Goal: Task Accomplishment & Management: Use online tool/utility

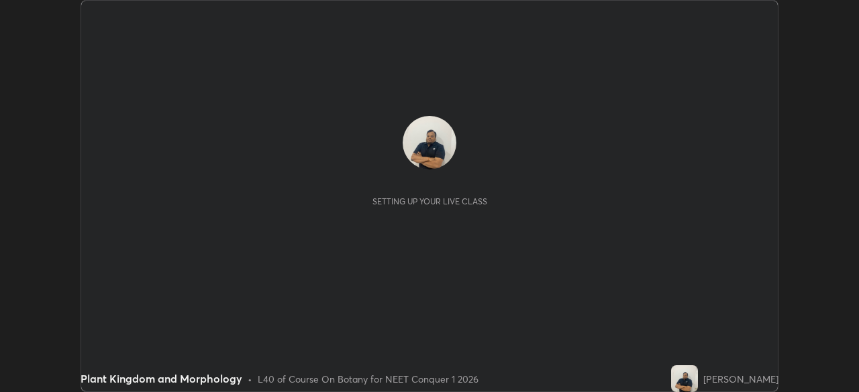
scroll to position [392, 858]
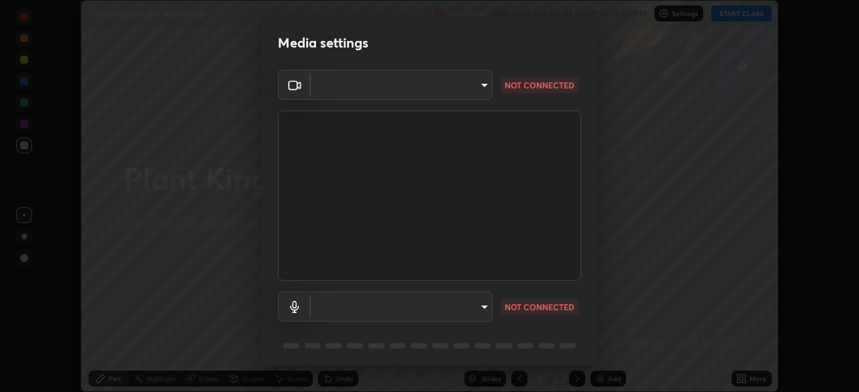
type input "d5d1096bb91751ddbc4e14a102c0e37309a205399cb77019be1f1076424a97fc"
type input "default"
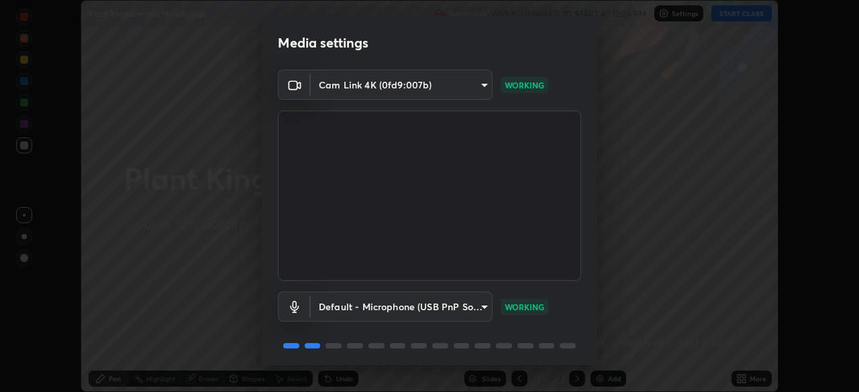
scroll to position [48, 0]
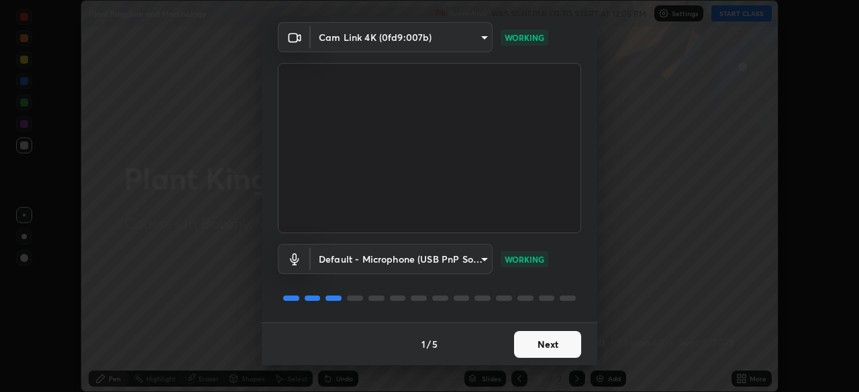
click at [535, 347] on button "Next" at bounding box center [547, 344] width 67 height 27
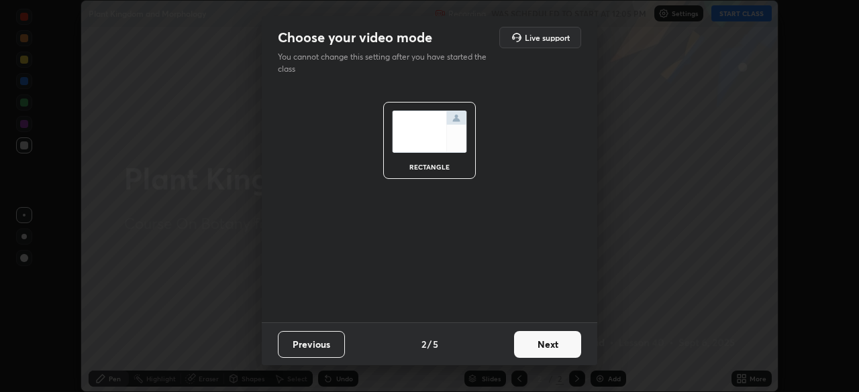
scroll to position [0, 0]
click at [530, 345] on button "Next" at bounding box center [547, 344] width 67 height 27
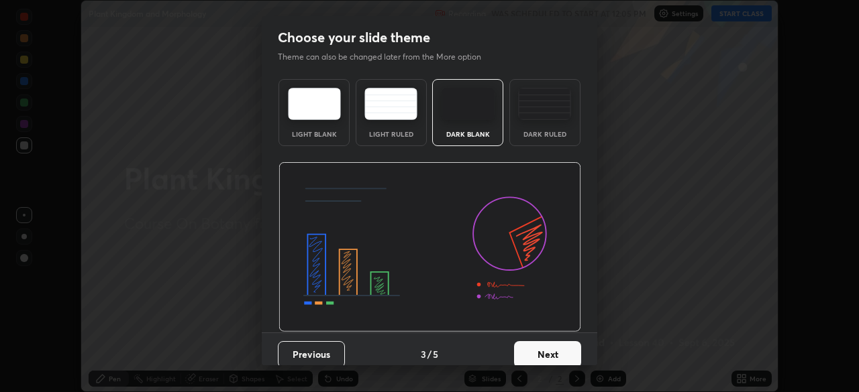
scroll to position [10, 0]
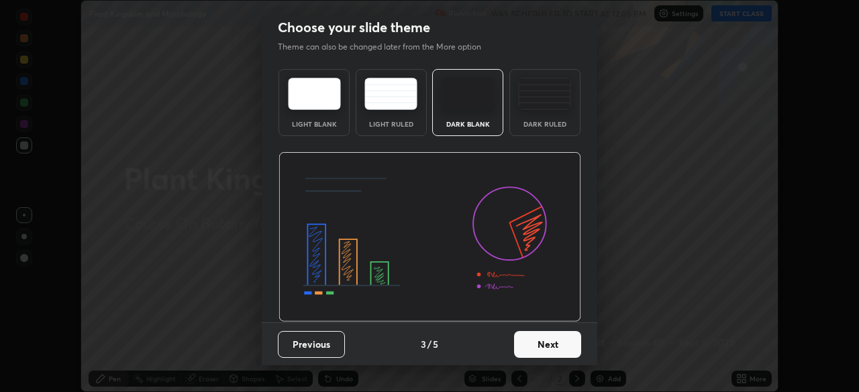
click at [530, 347] on button "Next" at bounding box center [547, 344] width 67 height 27
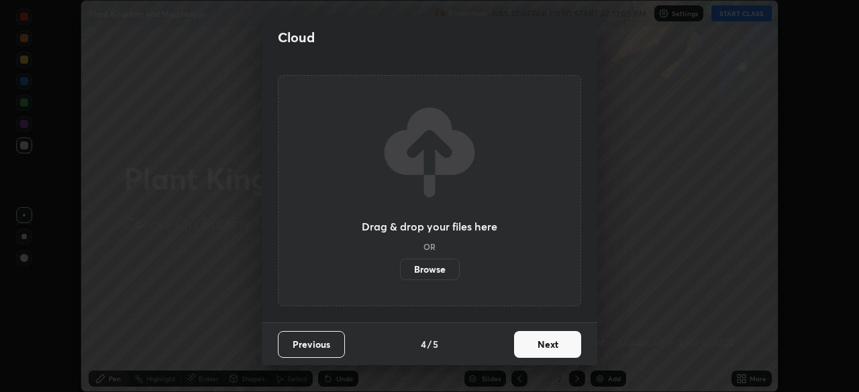
scroll to position [0, 0]
click at [531, 343] on button "Next" at bounding box center [547, 344] width 67 height 27
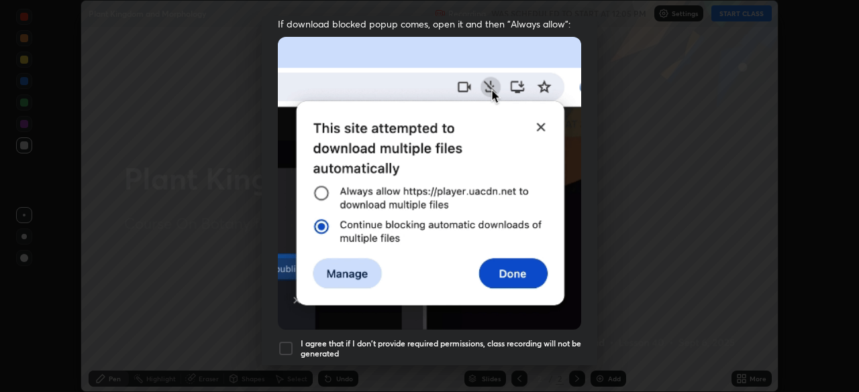
scroll to position [282, 0]
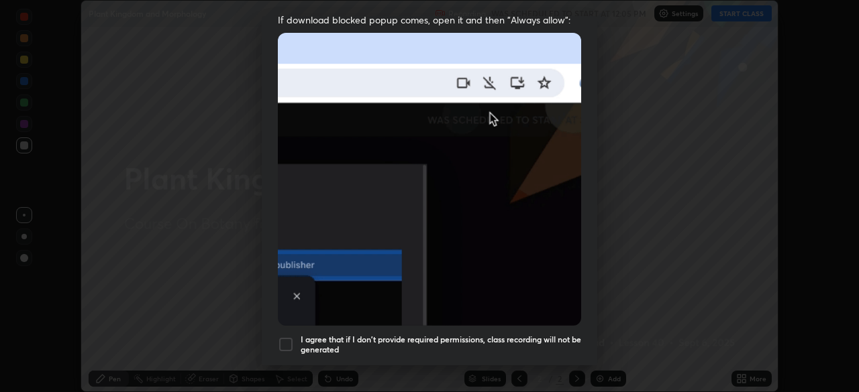
click at [292, 337] on div at bounding box center [286, 345] width 16 height 16
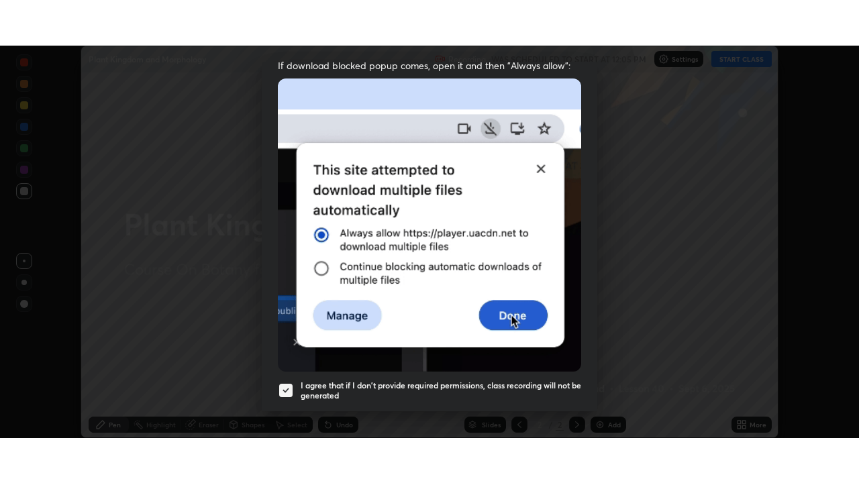
scroll to position [321, 0]
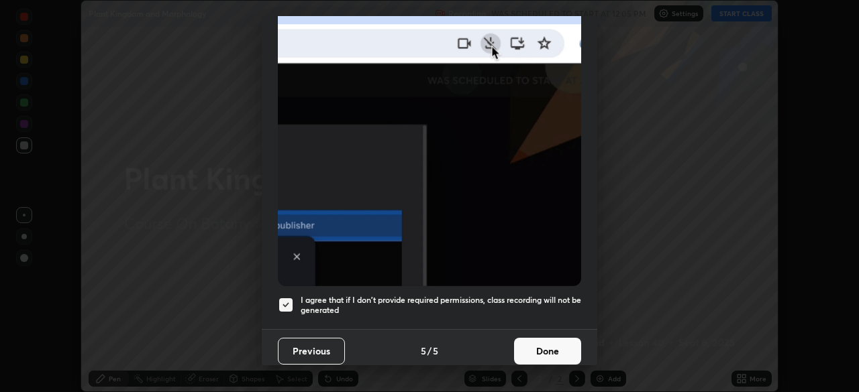
click at [541, 343] on button "Done" at bounding box center [547, 351] width 67 height 27
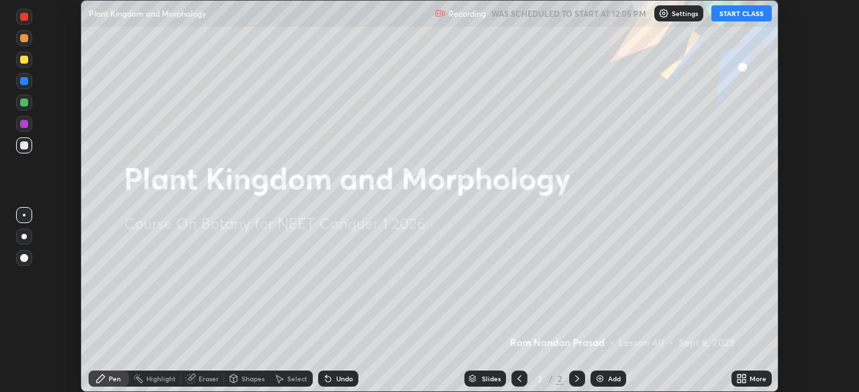
click at [731, 15] on button "START CLASS" at bounding box center [741, 13] width 60 height 16
click at [743, 379] on icon at bounding box center [741, 379] width 11 height 11
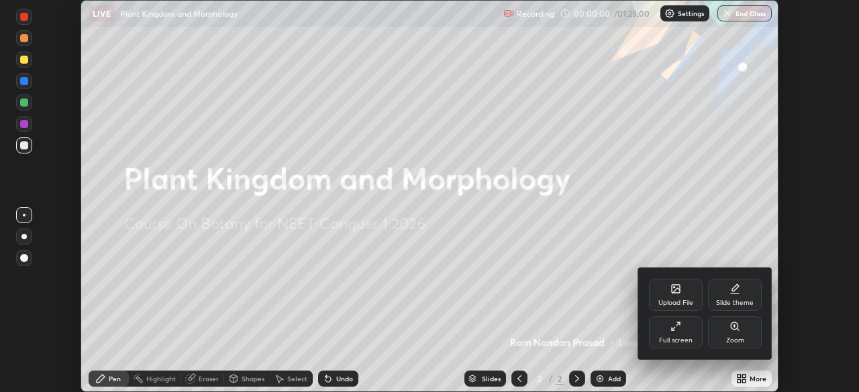
click at [678, 334] on div "Full screen" at bounding box center [676, 333] width 54 height 32
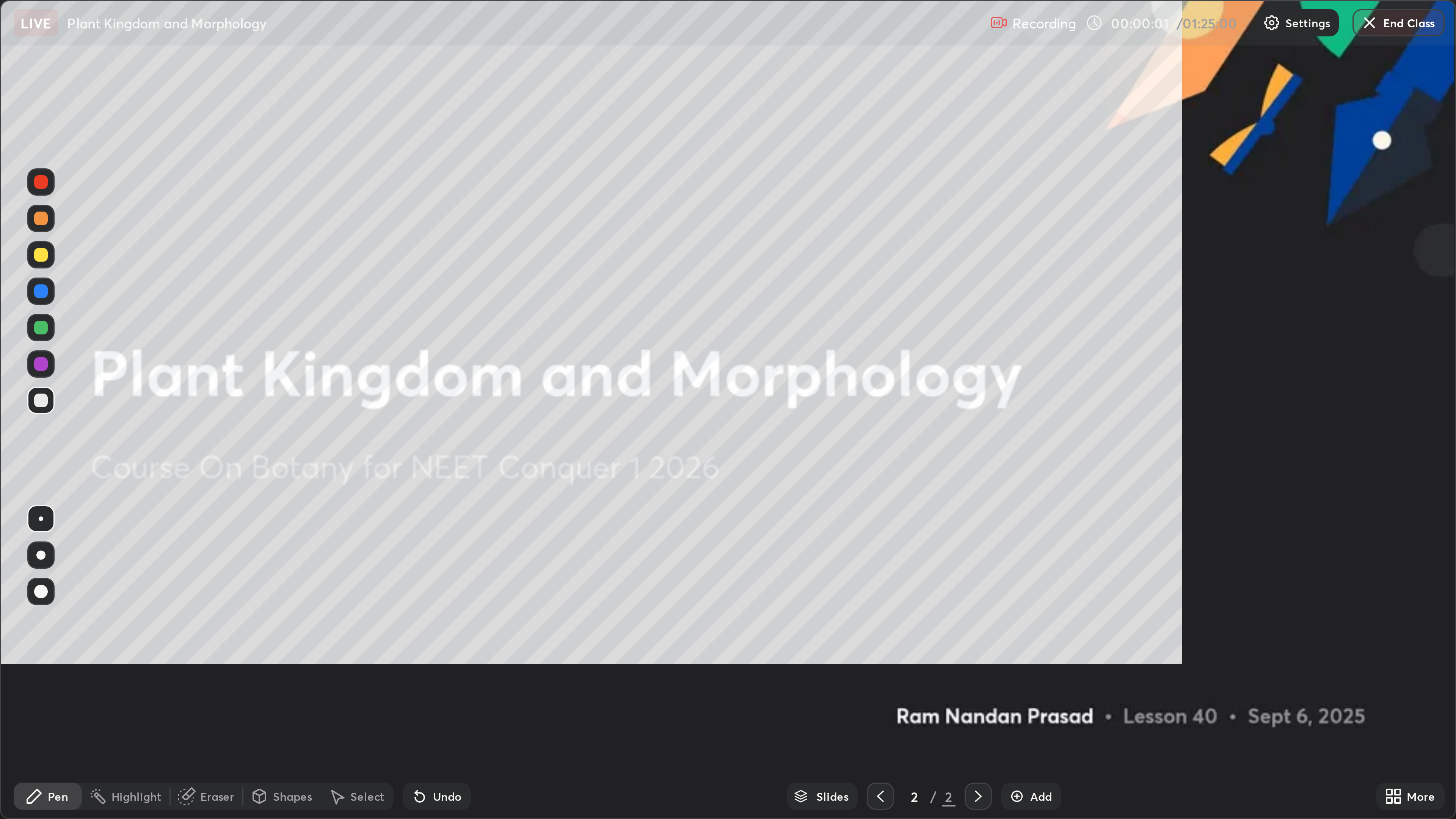
scroll to position [273, 486]
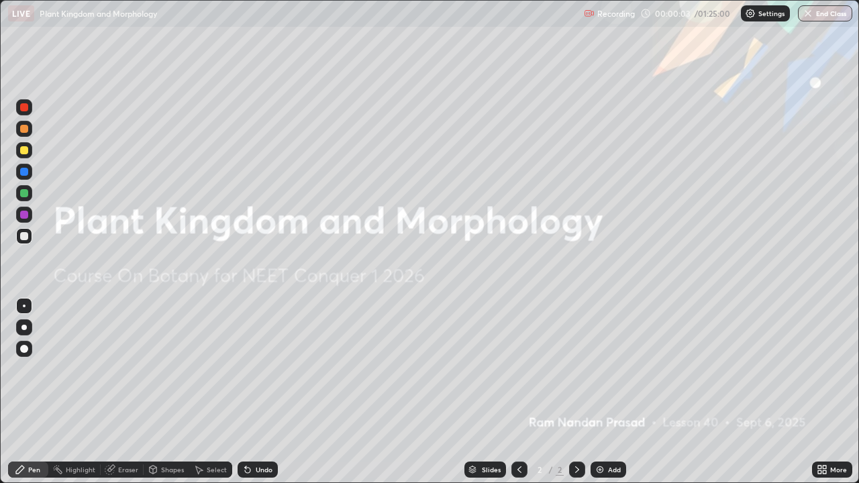
click at [612, 392] on div "Add" at bounding box center [614, 469] width 13 height 7
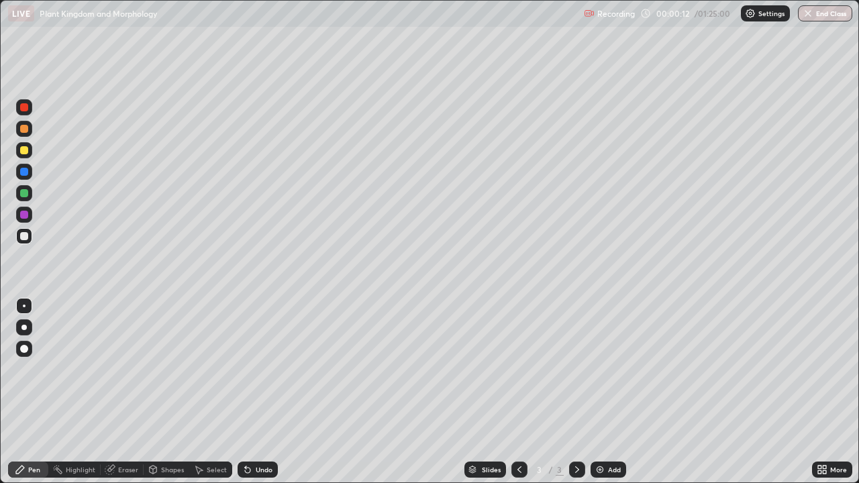
click at [26, 153] on div at bounding box center [24, 150] width 8 height 8
click at [25, 236] on div at bounding box center [24, 236] width 8 height 8
click at [604, 392] on div "Add" at bounding box center [608, 470] width 36 height 16
click at [519, 392] on icon at bounding box center [519, 469] width 11 height 11
click at [575, 392] on icon at bounding box center [577, 469] width 11 height 11
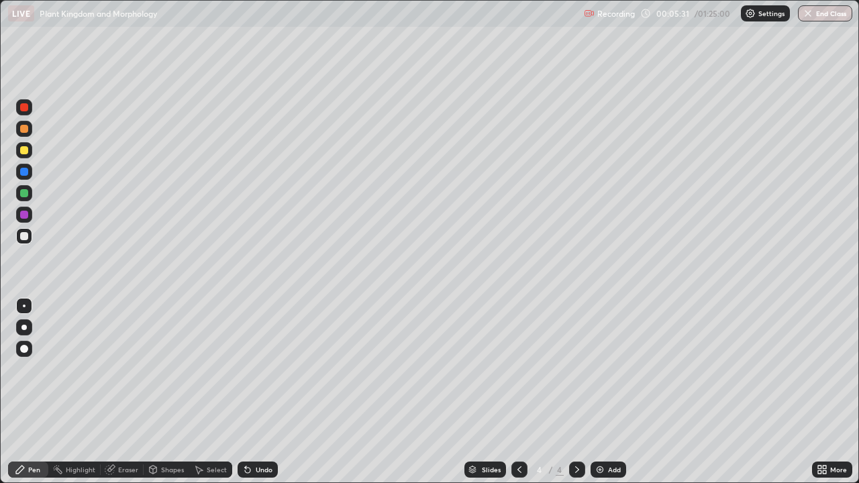
click at [27, 236] on div at bounding box center [24, 236] width 8 height 8
click at [129, 392] on div "Eraser" at bounding box center [128, 469] width 20 height 7
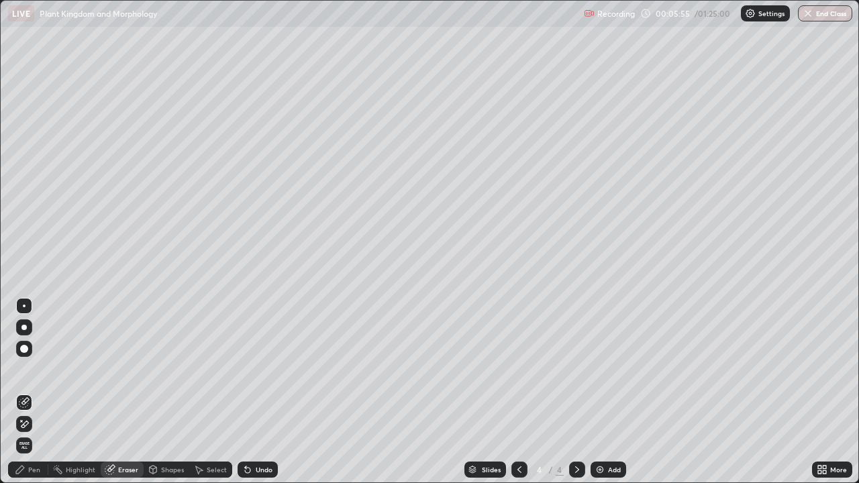
click at [46, 392] on div "Pen" at bounding box center [28, 470] width 40 height 16
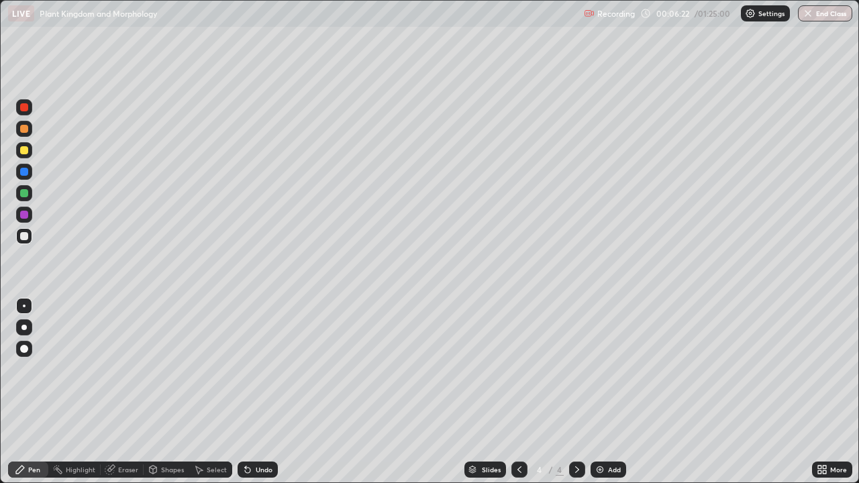
click at [128, 392] on div "Eraser" at bounding box center [128, 469] width 20 height 7
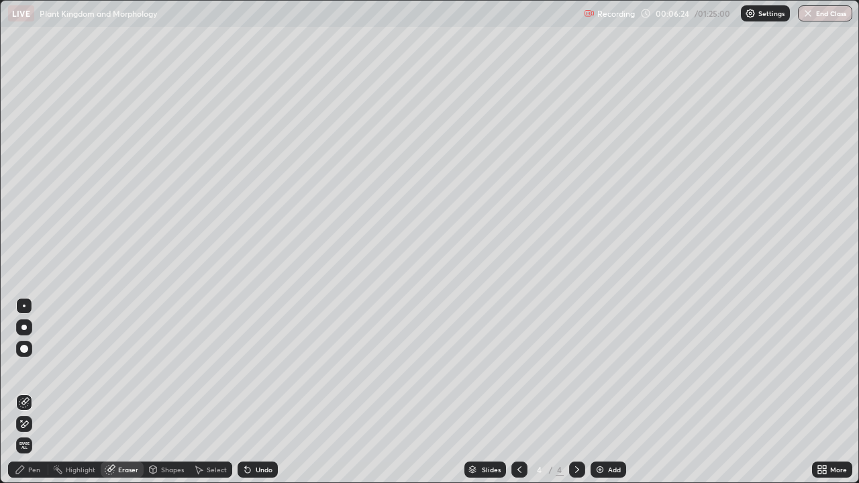
click at [38, 392] on div "Pen" at bounding box center [34, 469] width 12 height 7
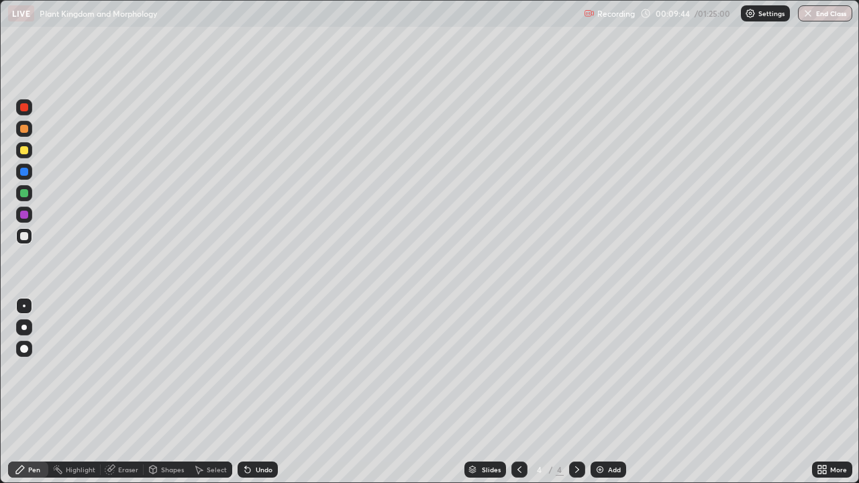
click at [605, 392] on div "Add" at bounding box center [608, 470] width 36 height 16
click at [518, 392] on icon at bounding box center [519, 469] width 11 height 11
click at [608, 392] on div "Add" at bounding box center [614, 469] width 13 height 7
click at [824, 392] on icon at bounding box center [823, 471] width 3 height 3
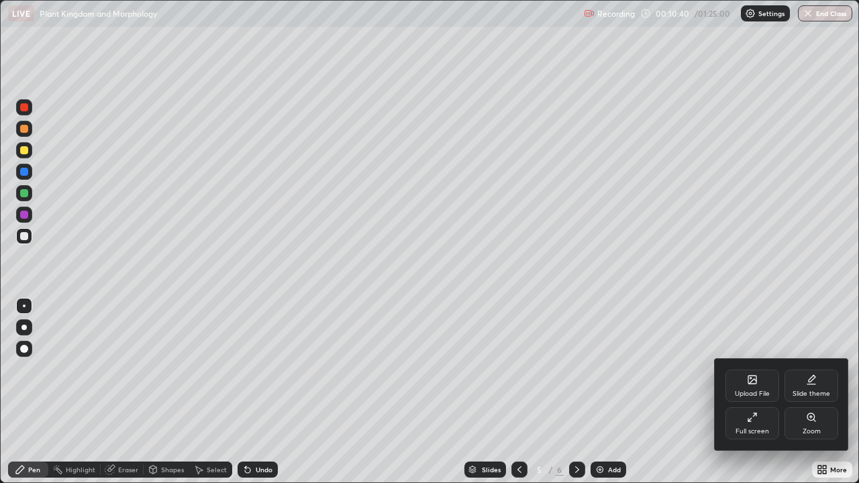
click at [743, 392] on div "Full screen" at bounding box center [752, 423] width 54 height 32
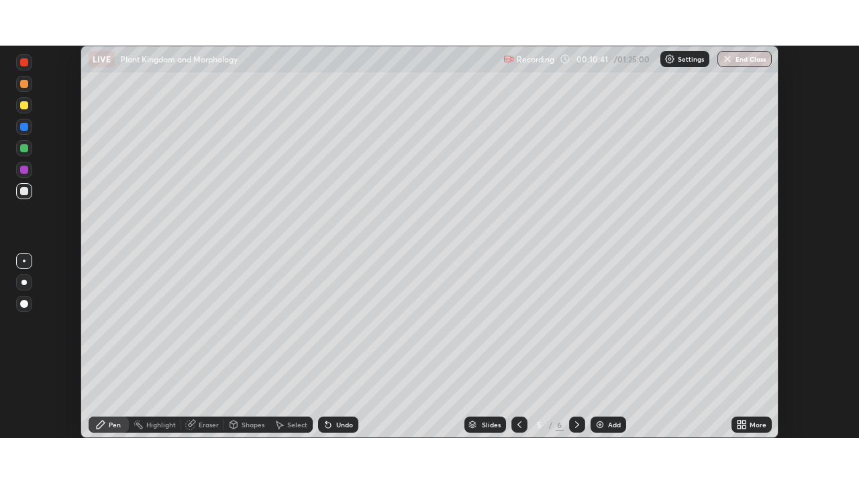
scroll to position [66691, 66225]
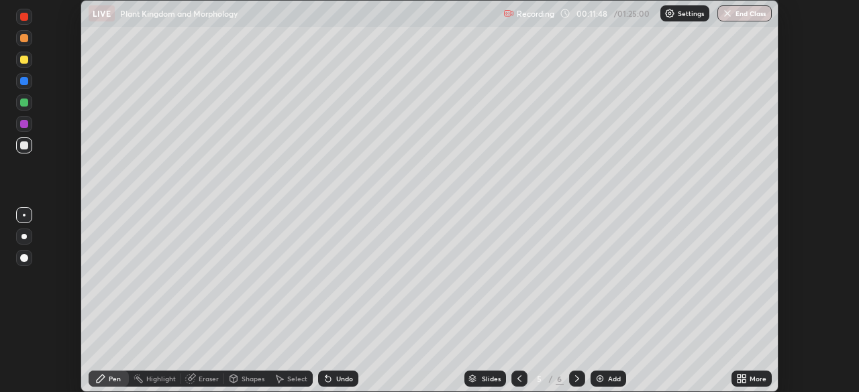
click at [743, 381] on icon at bounding box center [743, 381] width 3 height 3
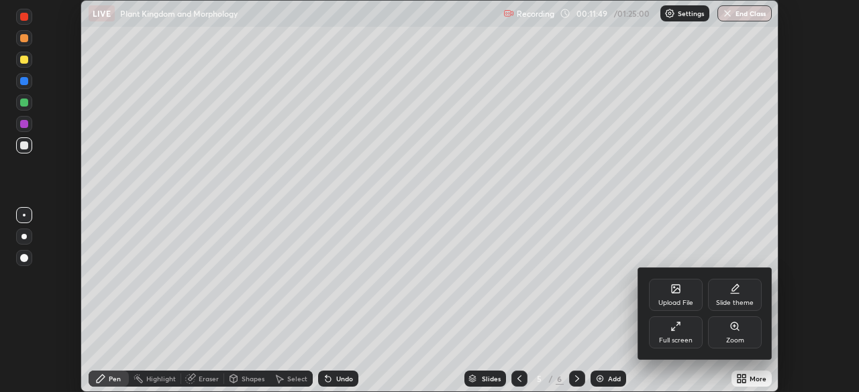
click at [668, 332] on div "Full screen" at bounding box center [676, 333] width 54 height 32
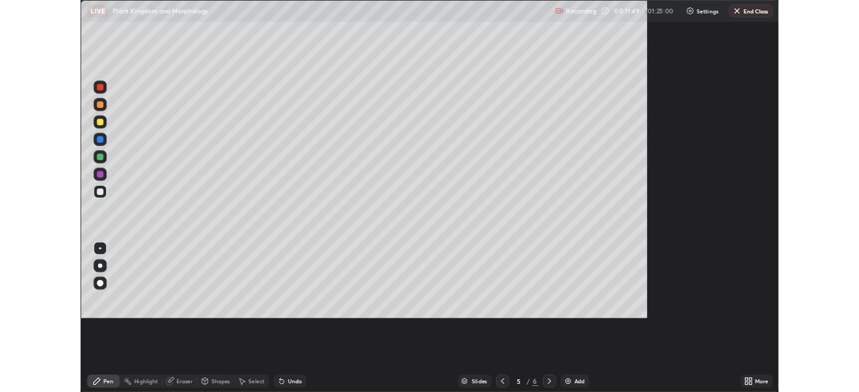
scroll to position [483, 859]
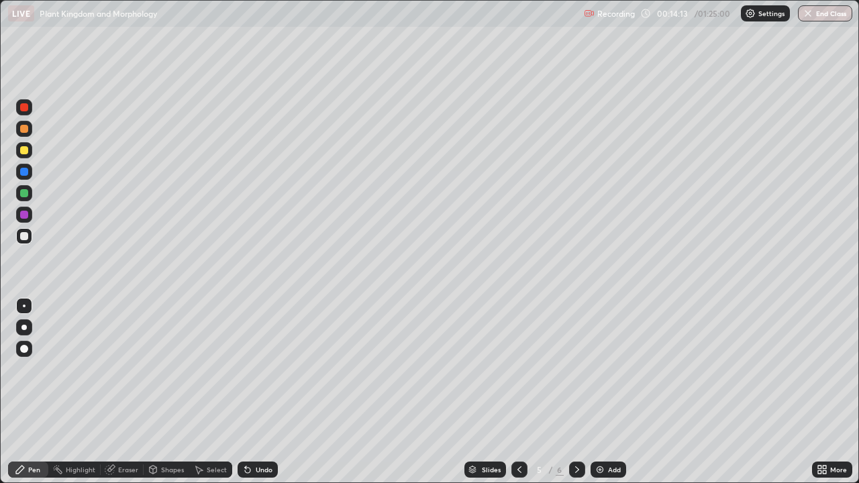
click at [608, 392] on div "Add" at bounding box center [614, 469] width 13 height 7
click at [31, 235] on div at bounding box center [24, 236] width 16 height 16
click at [30, 148] on div at bounding box center [24, 150] width 16 height 16
click at [119, 392] on div "Eraser" at bounding box center [128, 469] width 20 height 7
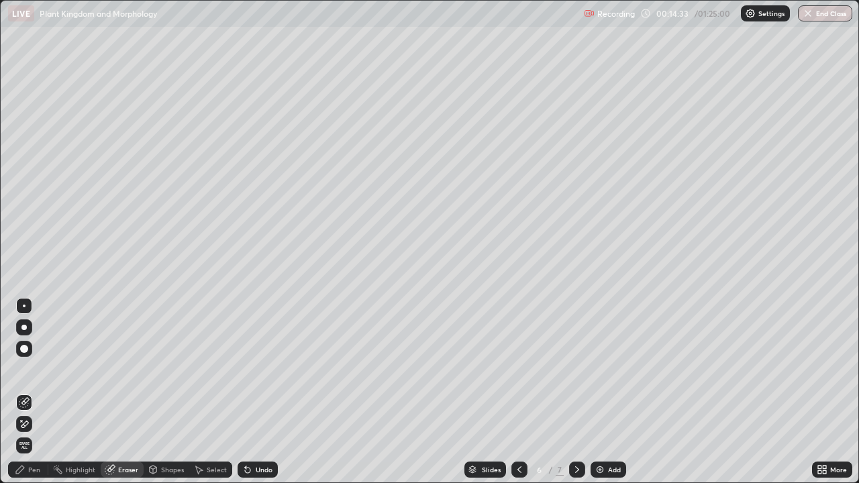
click at [172, 392] on div "Shapes" at bounding box center [172, 469] width 23 height 7
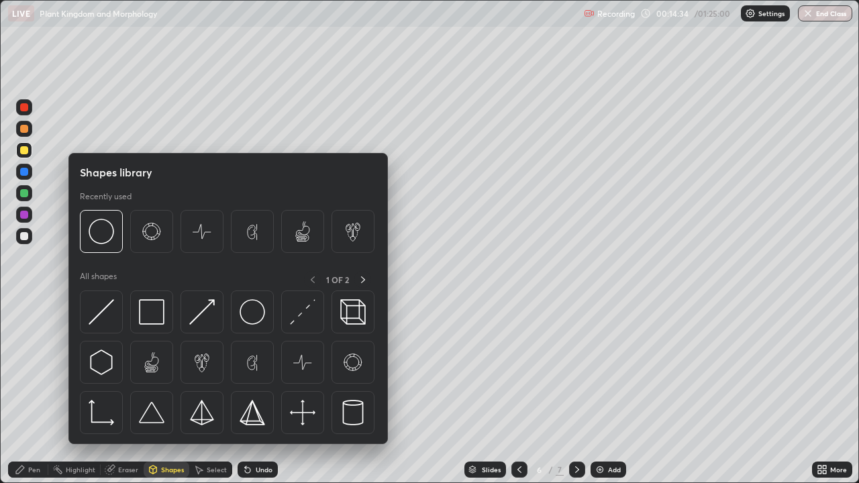
click at [120, 392] on div "Eraser" at bounding box center [128, 469] width 20 height 7
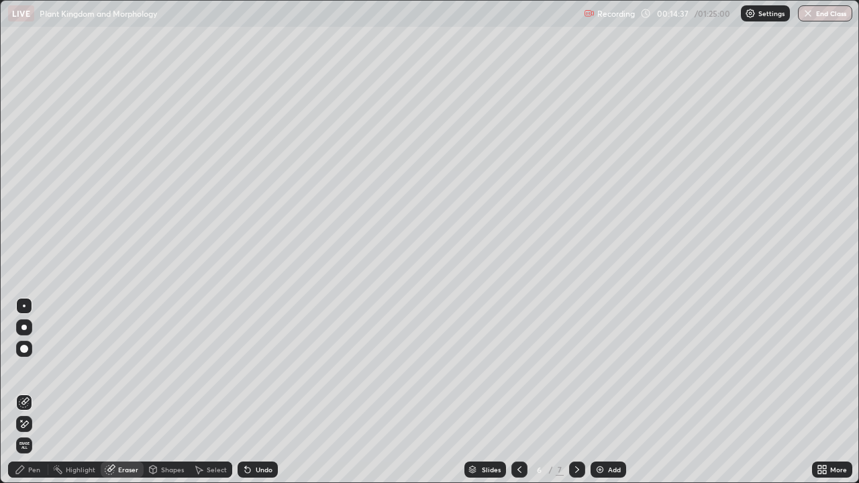
click at [38, 392] on div "Pen" at bounding box center [34, 469] width 12 height 7
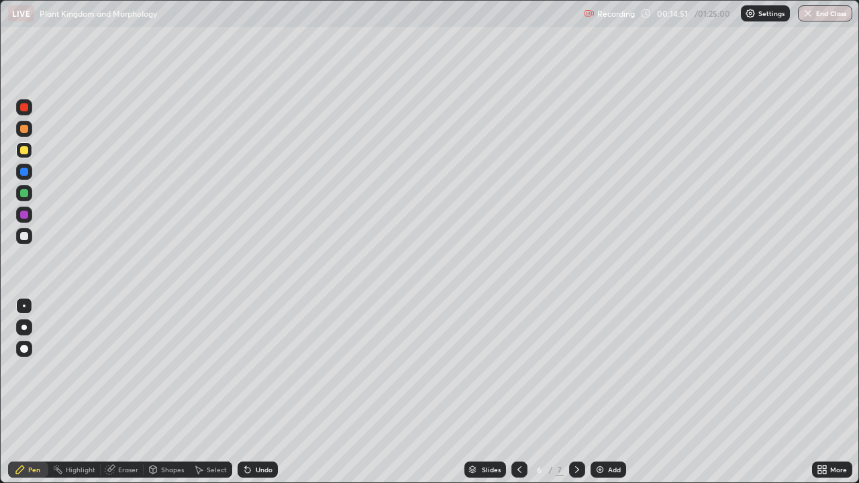
click at [27, 237] on div at bounding box center [24, 236] width 8 height 8
click at [129, 392] on div "Eraser" at bounding box center [128, 469] width 20 height 7
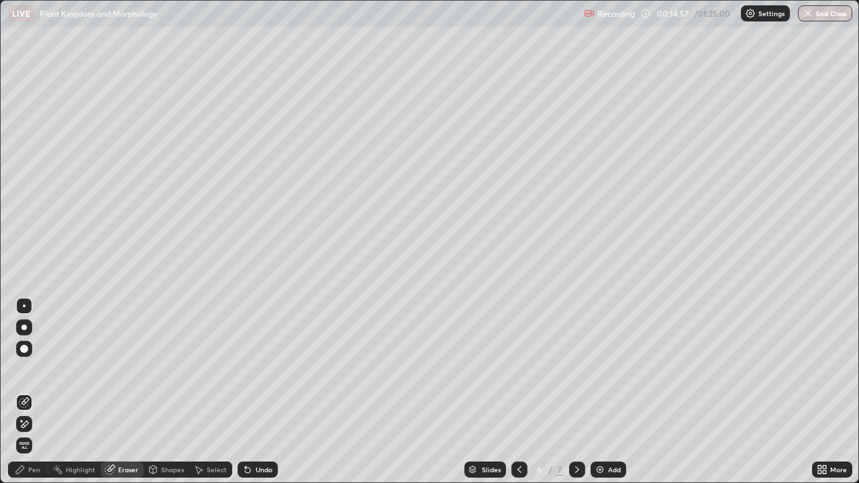
click at [35, 392] on div "Pen" at bounding box center [34, 469] width 12 height 7
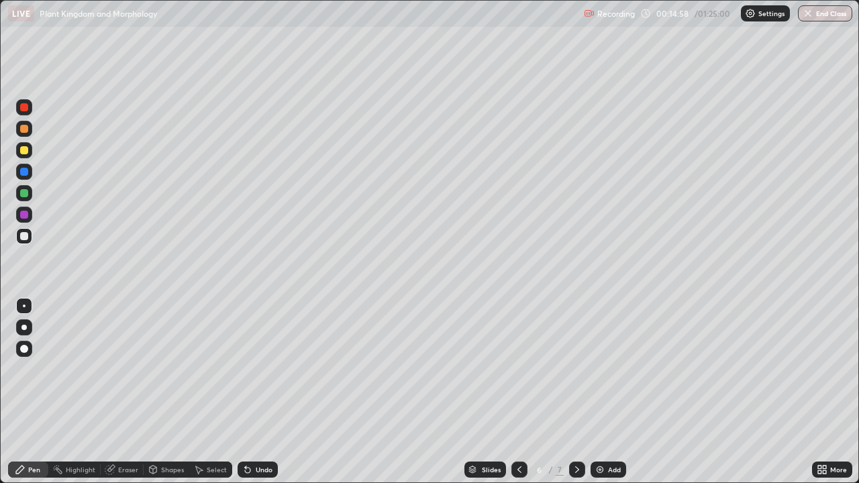
click at [25, 154] on div at bounding box center [24, 150] width 8 height 8
click at [42, 392] on div "Pen" at bounding box center [28, 470] width 40 height 16
click at [40, 392] on div "Pen" at bounding box center [28, 470] width 40 height 16
click at [44, 392] on div "Pen" at bounding box center [28, 470] width 40 height 16
click at [29, 213] on div at bounding box center [24, 215] width 16 height 16
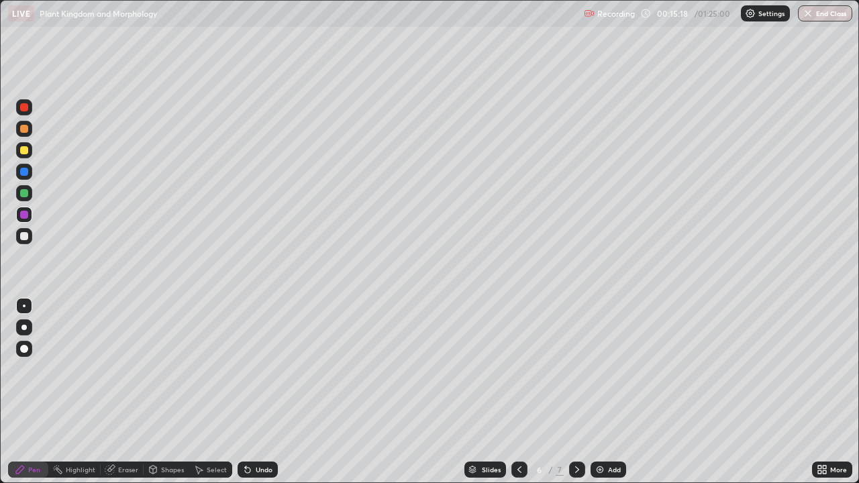
click at [30, 235] on div at bounding box center [24, 236] width 16 height 16
click at [25, 236] on div at bounding box center [24, 236] width 8 height 8
click at [606, 392] on div "Add" at bounding box center [608, 470] width 36 height 16
click at [27, 217] on div at bounding box center [24, 215] width 8 height 8
click at [28, 238] on div at bounding box center [24, 236] width 8 height 8
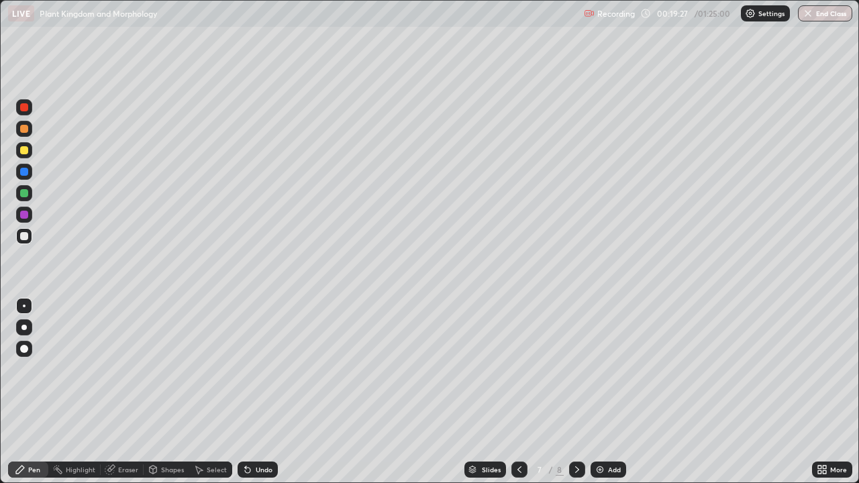
click at [25, 150] on div at bounding box center [24, 150] width 8 height 8
click at [29, 237] on div at bounding box center [24, 236] width 16 height 16
click at [25, 215] on div at bounding box center [24, 215] width 8 height 8
click at [519, 392] on icon at bounding box center [519, 469] width 11 height 11
click at [575, 392] on icon at bounding box center [577, 469] width 11 height 11
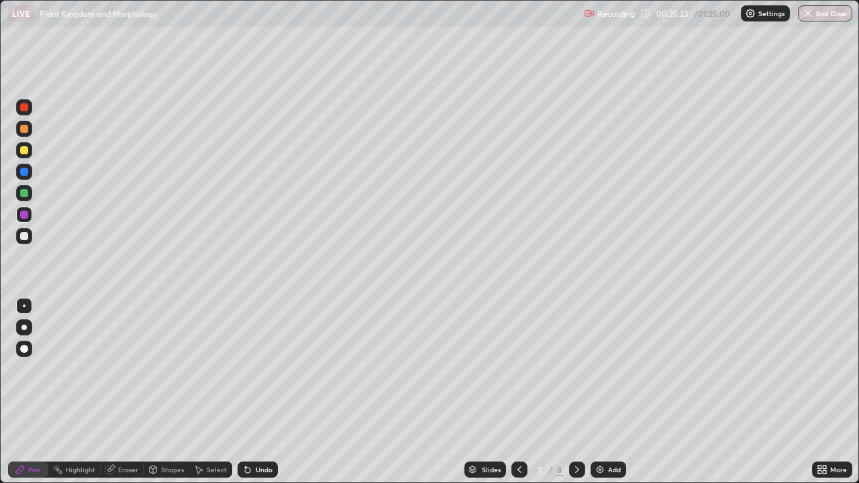
click at [518, 392] on icon at bounding box center [519, 469] width 11 height 11
click at [576, 392] on icon at bounding box center [577, 469] width 11 height 11
click at [42, 392] on div "Pen" at bounding box center [28, 470] width 40 height 16
click at [25, 195] on div at bounding box center [24, 193] width 8 height 8
click at [608, 392] on div "Add" at bounding box center [614, 469] width 13 height 7
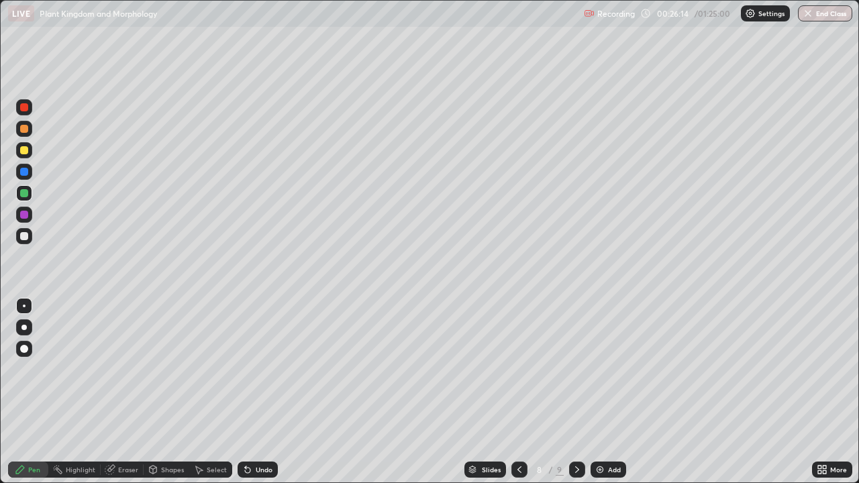
click at [136, 392] on div "Eraser" at bounding box center [128, 469] width 20 height 7
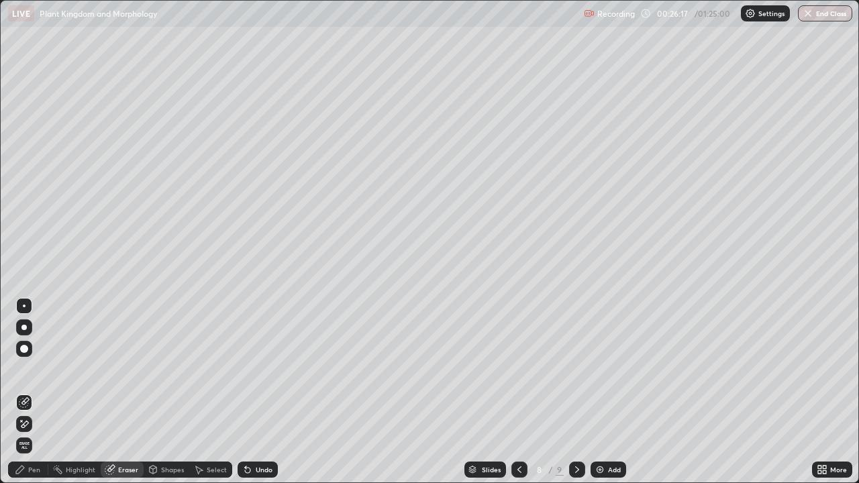
click at [38, 392] on div "Pen" at bounding box center [34, 469] width 12 height 7
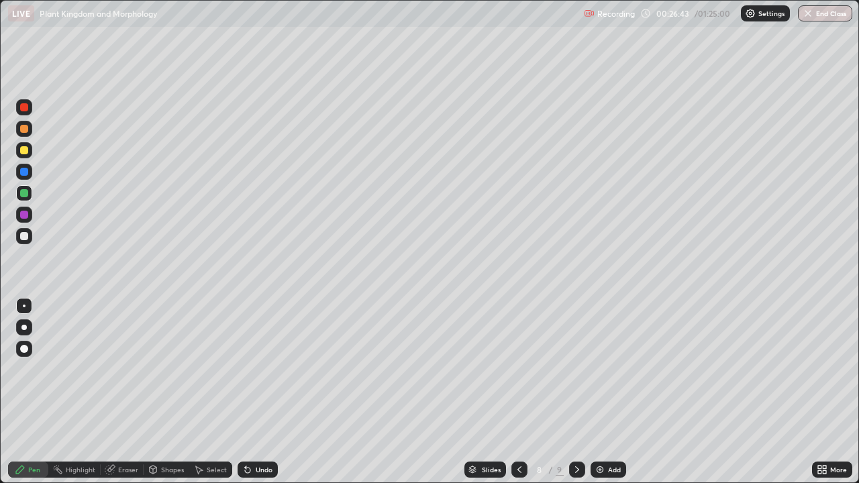
click at [28, 113] on div at bounding box center [24, 107] width 16 height 16
click at [28, 239] on div at bounding box center [24, 236] width 16 height 16
click at [29, 109] on div at bounding box center [24, 107] width 16 height 16
click at [518, 392] on icon at bounding box center [519, 469] width 11 height 11
click at [576, 392] on icon at bounding box center [577, 469] width 11 height 11
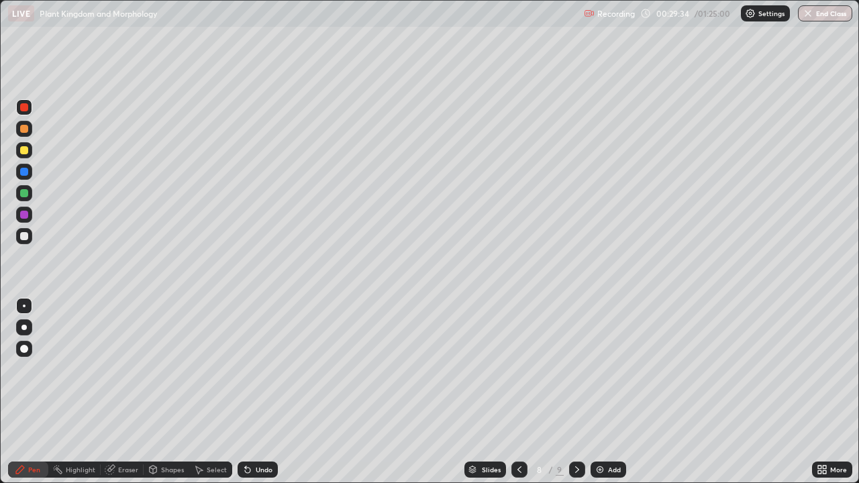
click at [577, 392] on icon at bounding box center [577, 469] width 11 height 11
click at [29, 108] on div at bounding box center [24, 107] width 16 height 16
click at [27, 151] on div at bounding box center [24, 150] width 8 height 8
click at [27, 239] on div at bounding box center [24, 236] width 8 height 8
click at [606, 392] on div "Add" at bounding box center [608, 470] width 36 height 16
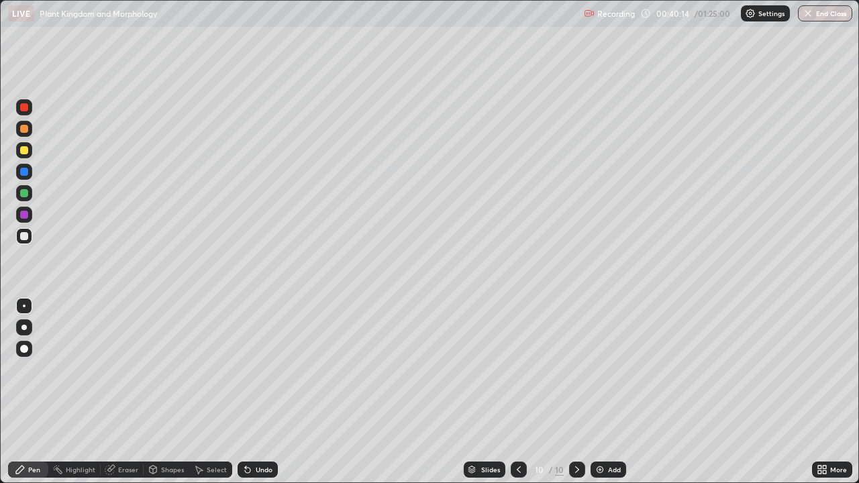
click at [614, 392] on div "Add" at bounding box center [614, 469] width 13 height 7
click at [27, 152] on div at bounding box center [24, 150] width 8 height 8
click at [28, 241] on div at bounding box center [24, 236] width 16 height 16
click at [133, 392] on div "Eraser" at bounding box center [128, 469] width 20 height 7
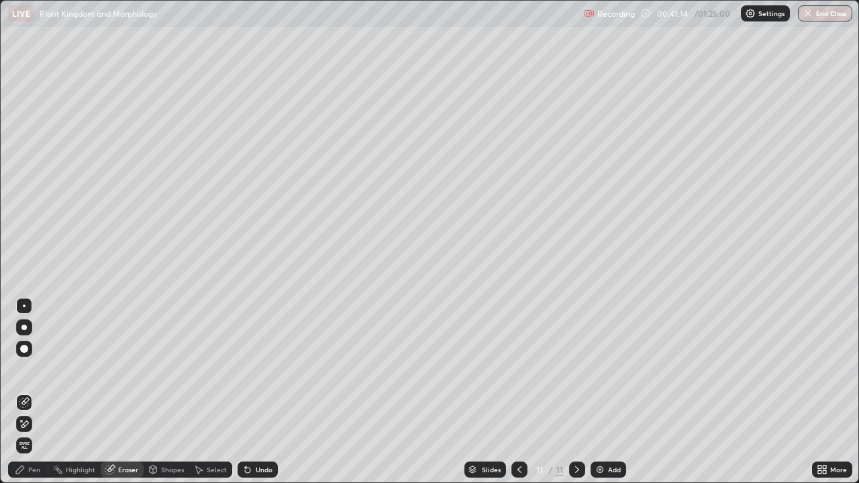
click at [38, 392] on div "Pen" at bounding box center [28, 470] width 40 height 16
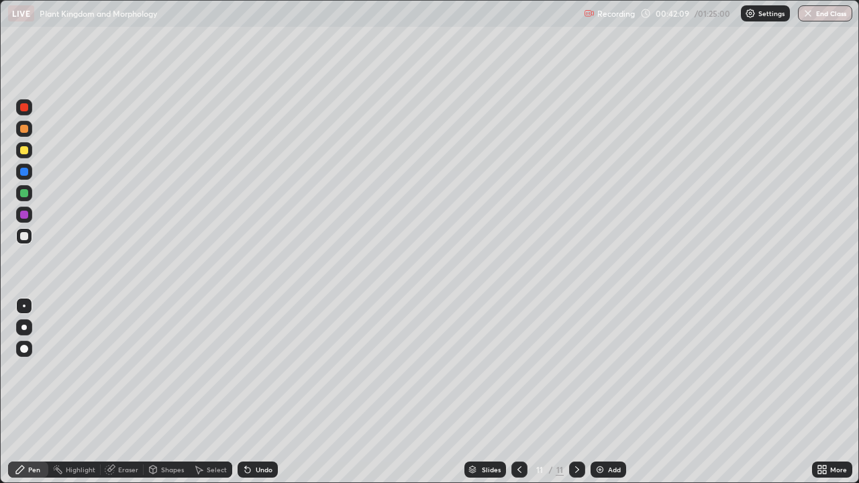
click at [129, 392] on div "Eraser" at bounding box center [128, 469] width 20 height 7
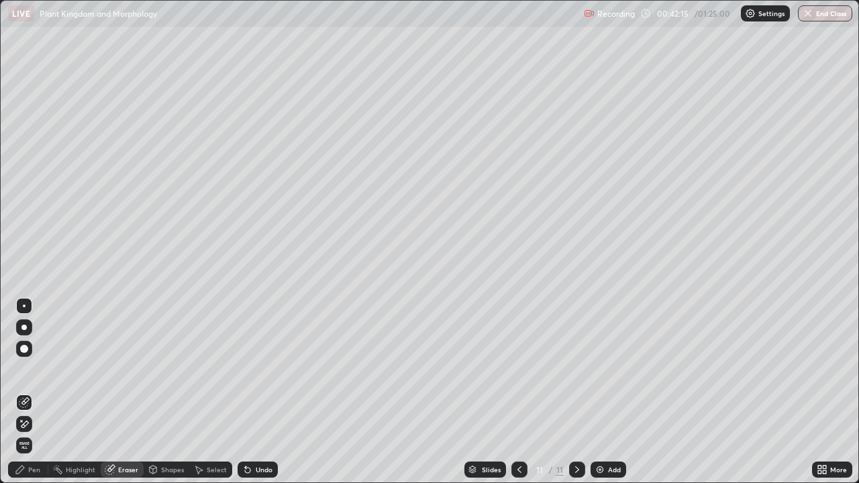
click at [35, 392] on div "Pen" at bounding box center [34, 469] width 12 height 7
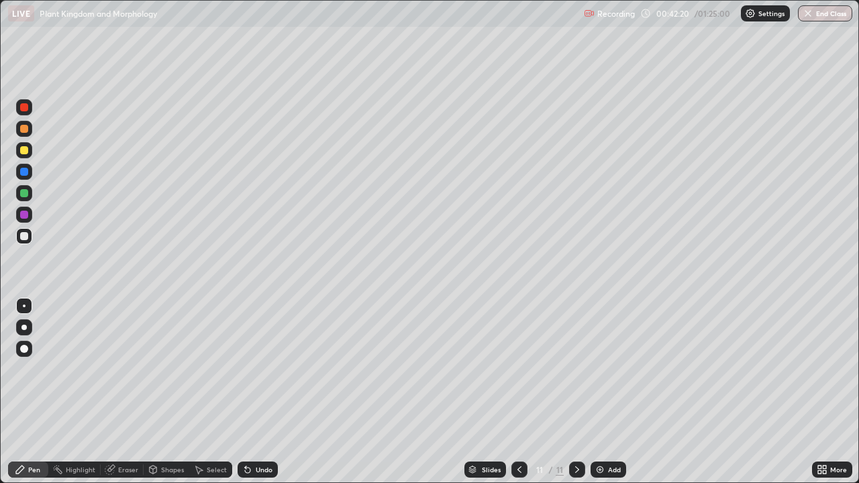
click at [129, 392] on div "Eraser" at bounding box center [128, 469] width 20 height 7
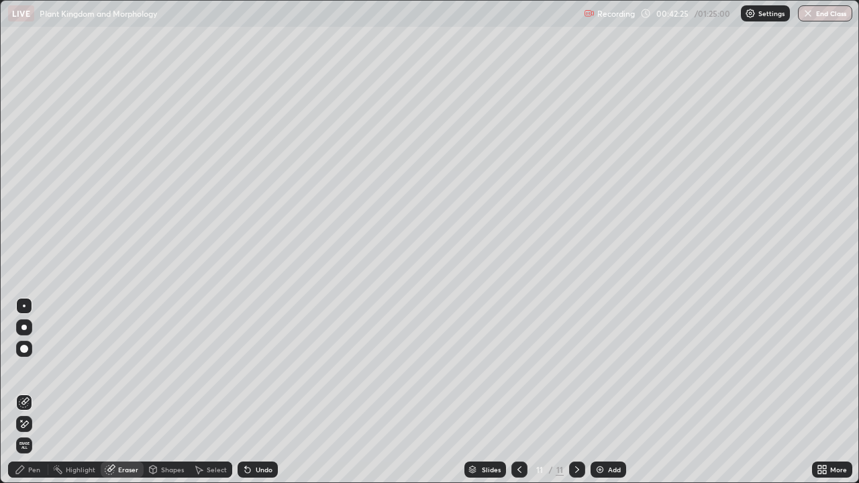
click at [34, 392] on div "Pen" at bounding box center [28, 470] width 40 height 16
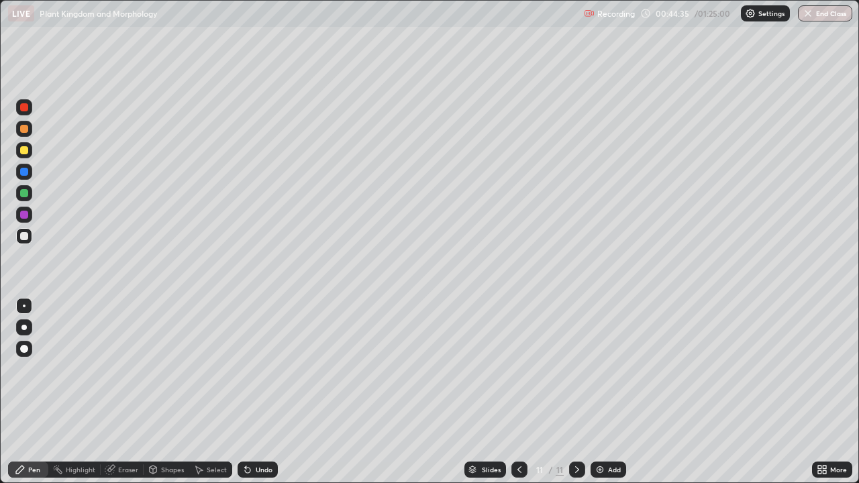
click at [612, 392] on div "Add" at bounding box center [608, 470] width 36 height 16
click at [28, 215] on div at bounding box center [24, 215] width 8 height 8
click at [31, 152] on div at bounding box center [24, 150] width 16 height 16
click at [29, 235] on div at bounding box center [24, 236] width 16 height 16
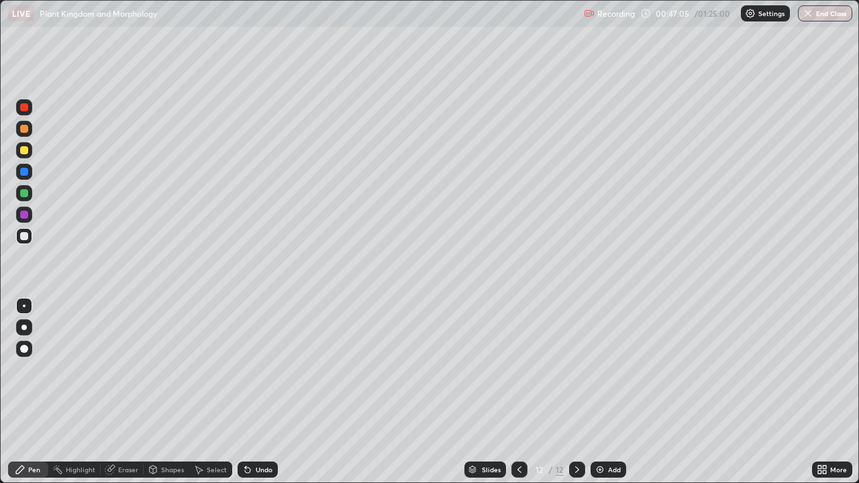
click at [30, 219] on div at bounding box center [24, 215] width 16 height 16
click at [23, 233] on div at bounding box center [24, 236] width 8 height 8
click at [25, 112] on div at bounding box center [24, 107] width 16 height 16
click at [131, 392] on div "Eraser" at bounding box center [128, 469] width 20 height 7
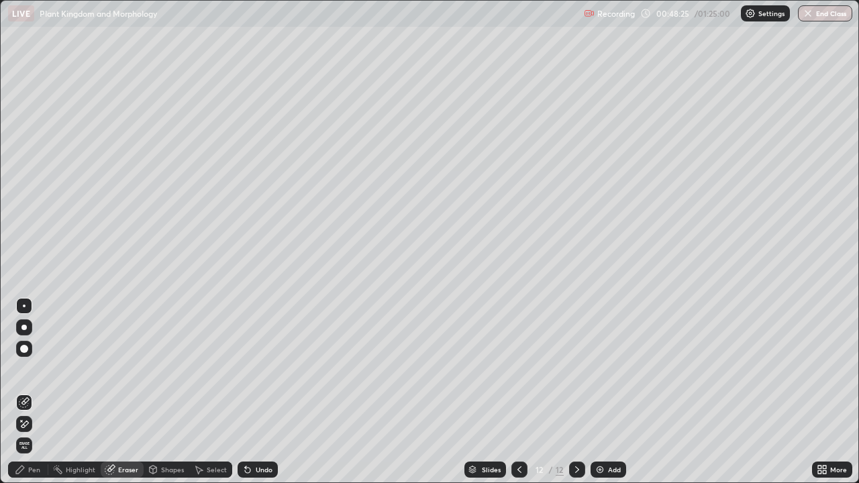
click at [38, 392] on div "Pen" at bounding box center [34, 469] width 12 height 7
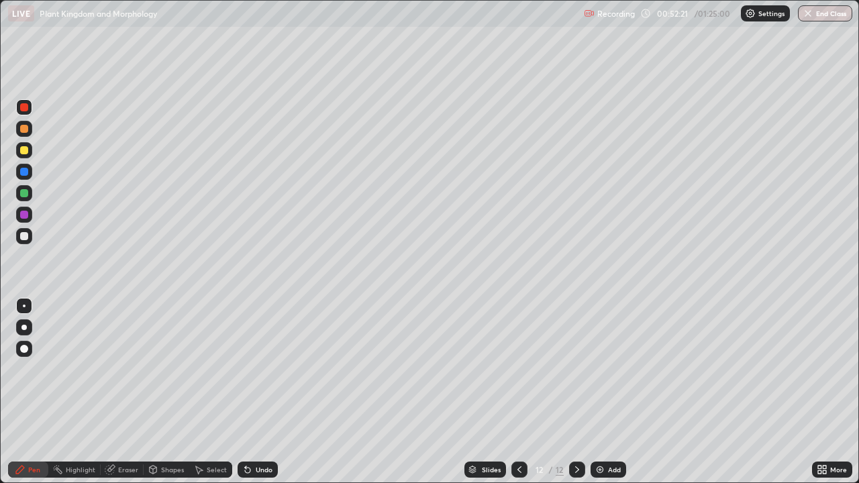
click at [25, 235] on div at bounding box center [24, 236] width 8 height 8
click at [608, 392] on div "Add" at bounding box center [614, 469] width 13 height 7
click at [24, 235] on div at bounding box center [24, 236] width 8 height 8
click at [29, 157] on div at bounding box center [24, 150] width 16 height 16
click at [25, 239] on div at bounding box center [24, 236] width 8 height 8
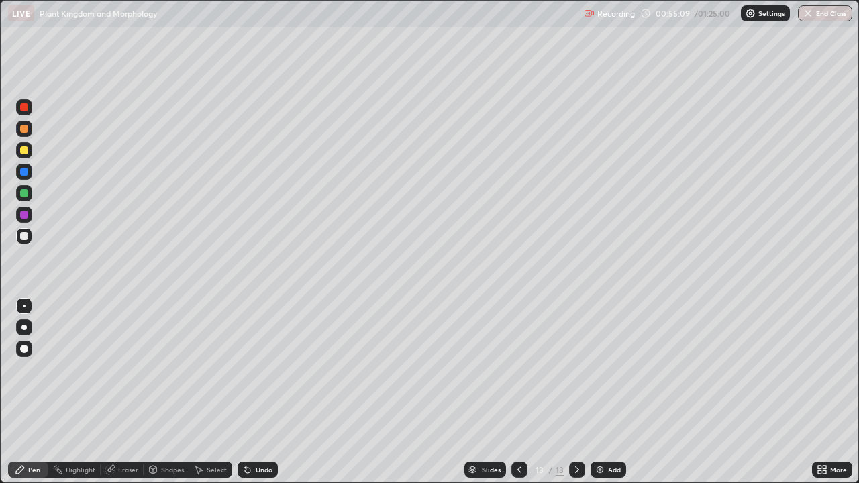
click at [126, 392] on div "Eraser" at bounding box center [128, 469] width 20 height 7
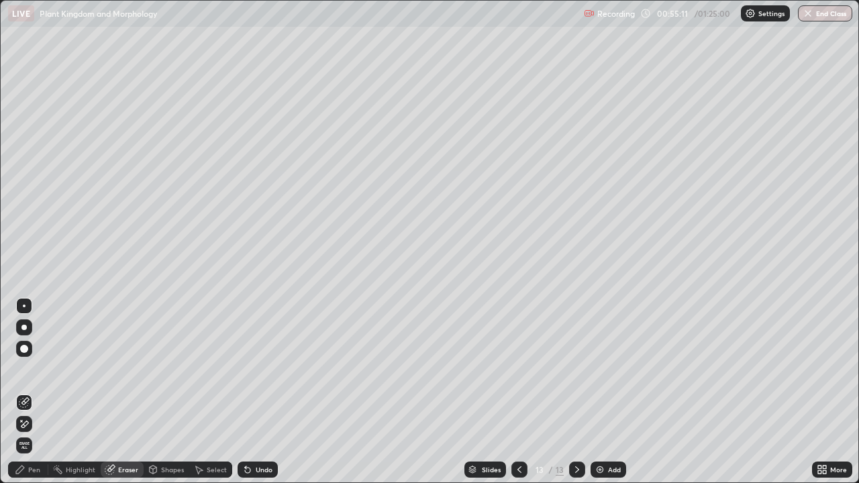
click at [38, 392] on div "Pen" at bounding box center [34, 469] width 12 height 7
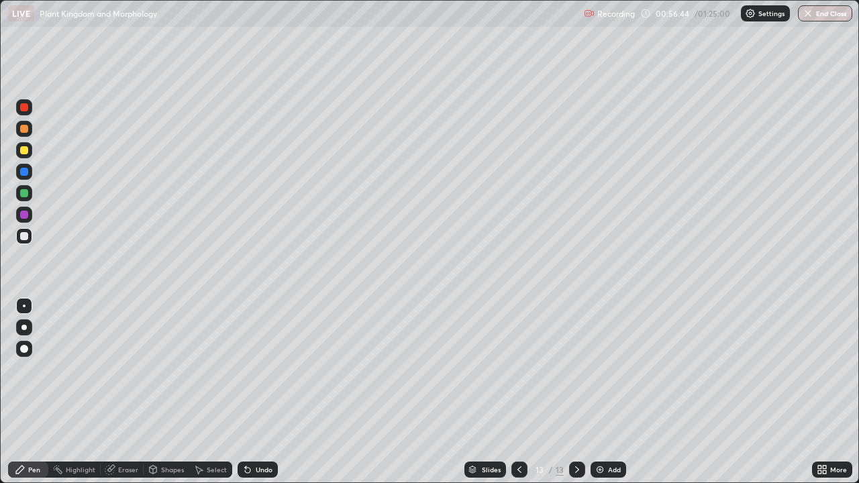
click at [132, 392] on div "Eraser" at bounding box center [128, 469] width 20 height 7
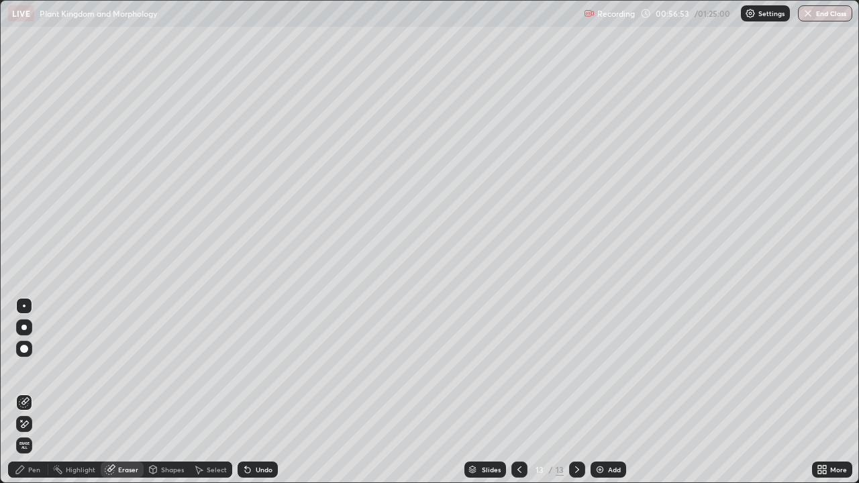
click at [38, 392] on div "Pen" at bounding box center [28, 470] width 40 height 16
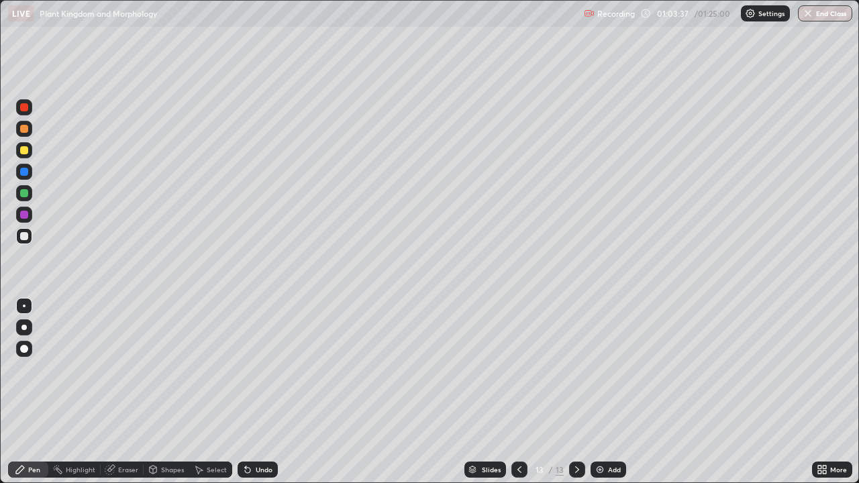
click at [597, 392] on img at bounding box center [599, 469] width 11 height 11
click at [824, 392] on icon at bounding box center [823, 471] width 3 height 3
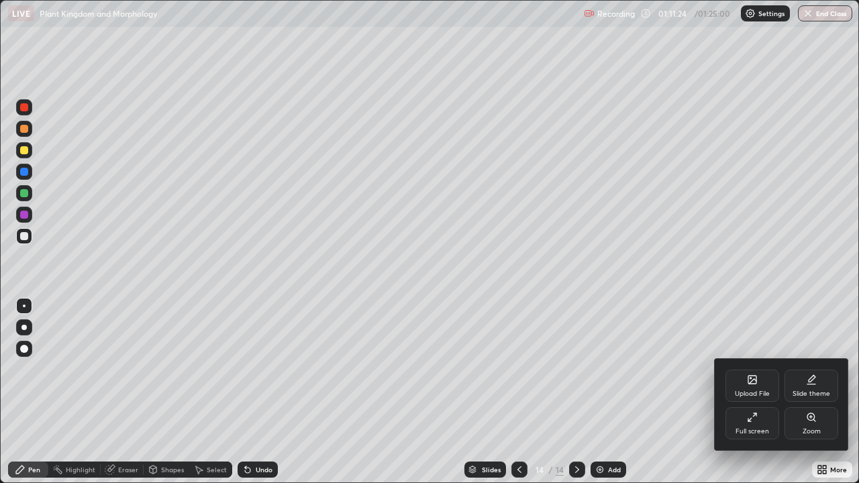
click at [737, 392] on div "Full screen" at bounding box center [752, 431] width 34 height 7
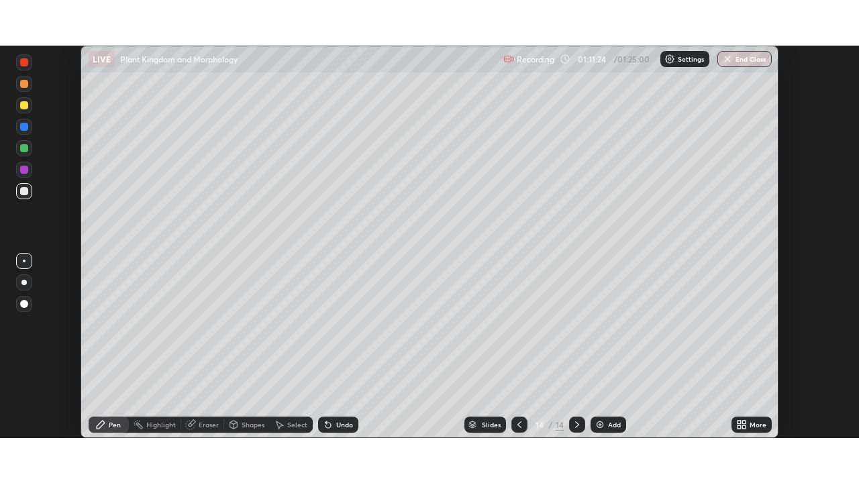
scroll to position [66691, 66225]
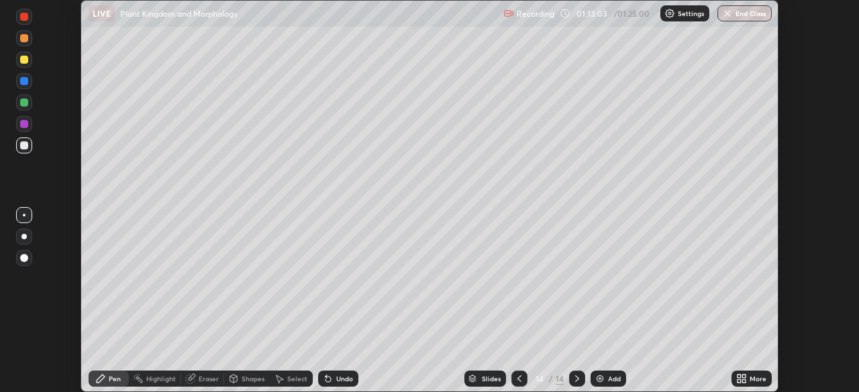
click at [751, 382] on div "More" at bounding box center [757, 379] width 17 height 7
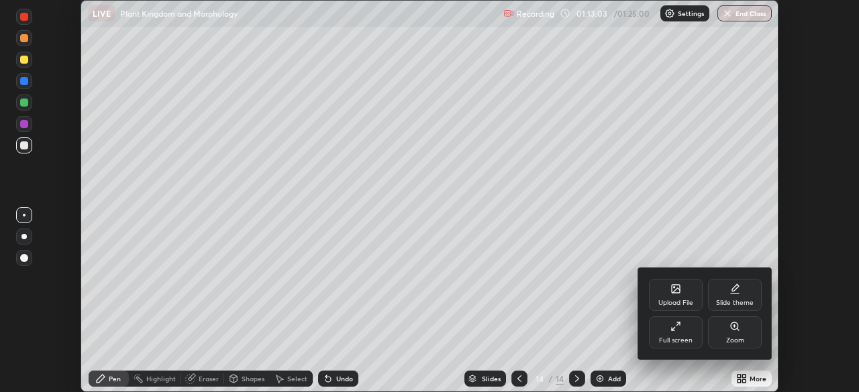
click at [668, 345] on div "Full screen" at bounding box center [676, 333] width 54 height 32
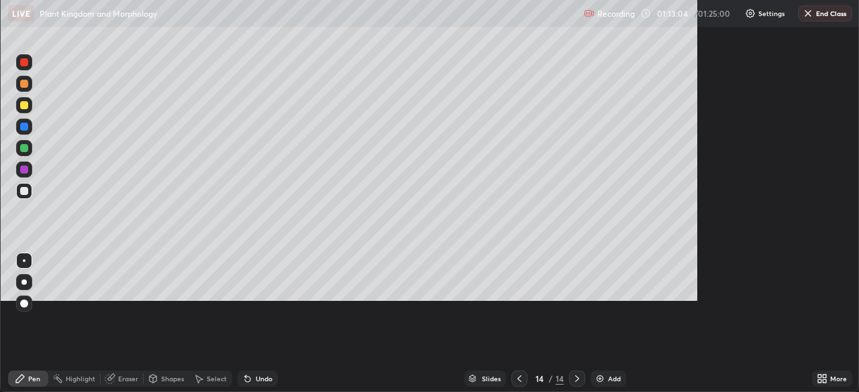
scroll to position [483, 859]
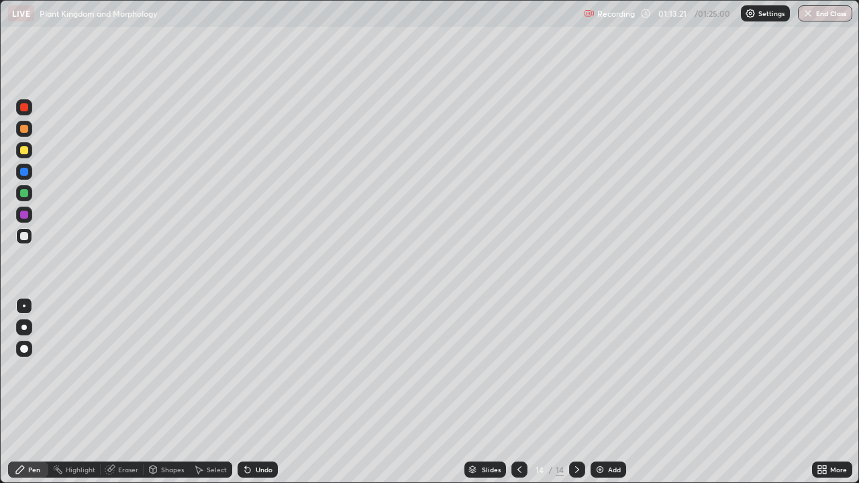
click at [576, 392] on icon at bounding box center [577, 469] width 11 height 11
click at [26, 215] on div at bounding box center [24, 215] width 8 height 8
click at [121, 392] on div "Eraser" at bounding box center [128, 469] width 20 height 7
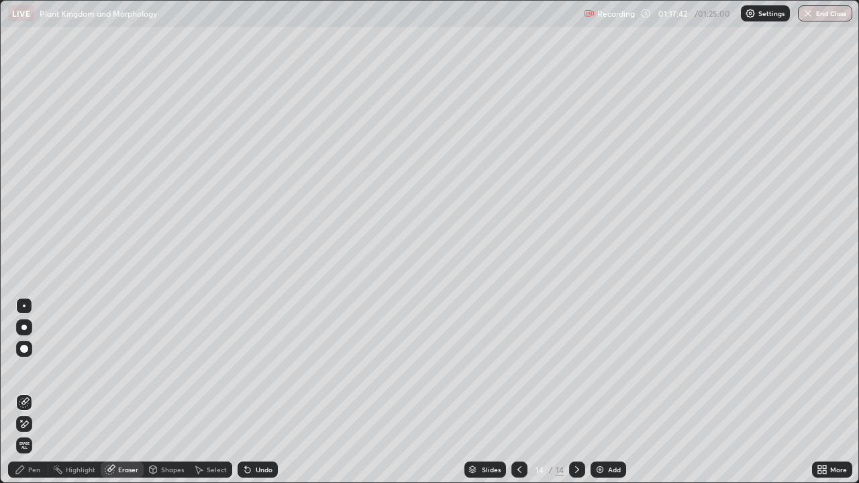
click at [34, 392] on div "Pen" at bounding box center [34, 469] width 12 height 7
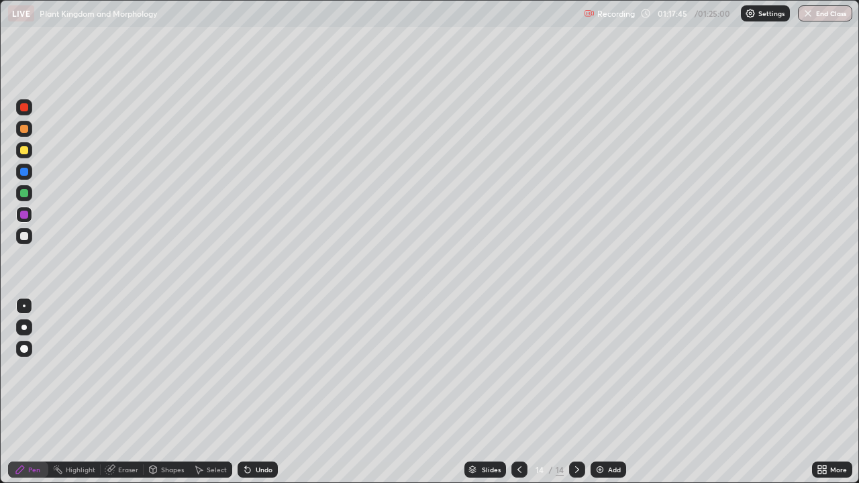
click at [24, 239] on div at bounding box center [24, 236] width 8 height 8
click at [839, 19] on button "End Class" at bounding box center [825, 13] width 54 height 16
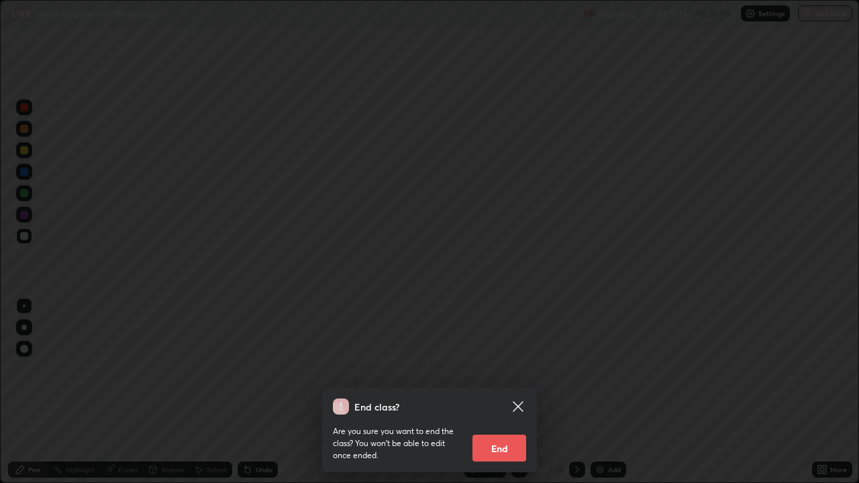
click at [516, 392] on button "End" at bounding box center [499, 448] width 54 height 27
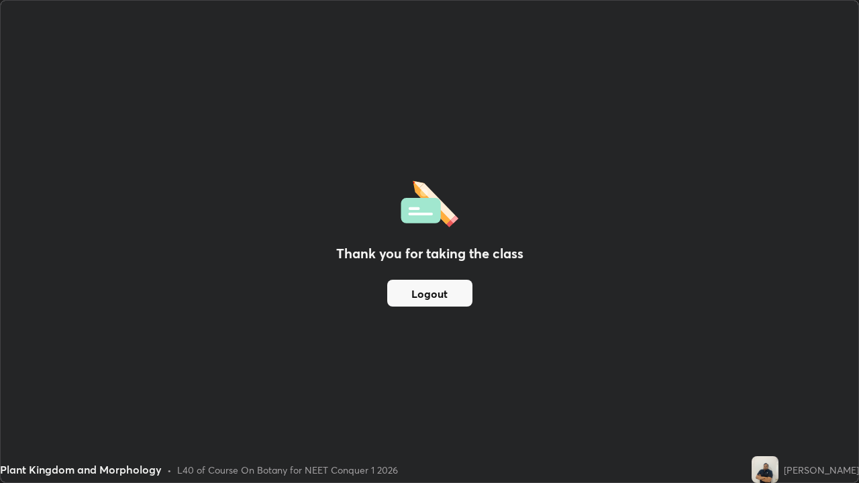
click at [751, 392] on img at bounding box center [764, 469] width 27 height 27
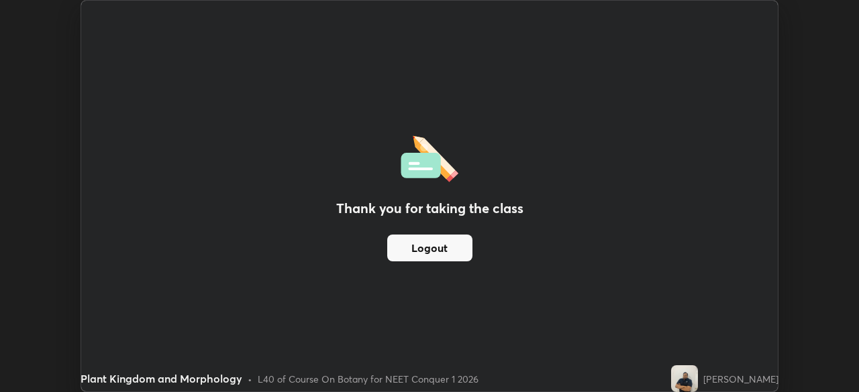
scroll to position [66691, 66225]
